Goal: Book appointment/travel/reservation

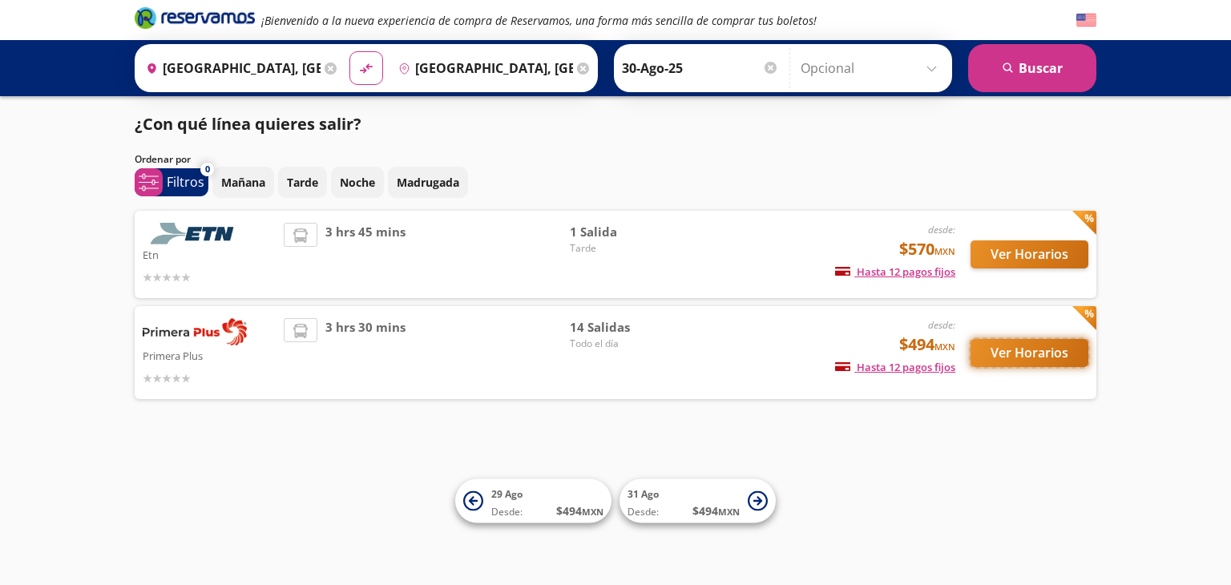
click at [1030, 347] on button "Ver Horarios" at bounding box center [1030, 353] width 118 height 28
click at [984, 252] on button "Ver Horarios" at bounding box center [1030, 254] width 118 height 28
